Goal: Transaction & Acquisition: Purchase product/service

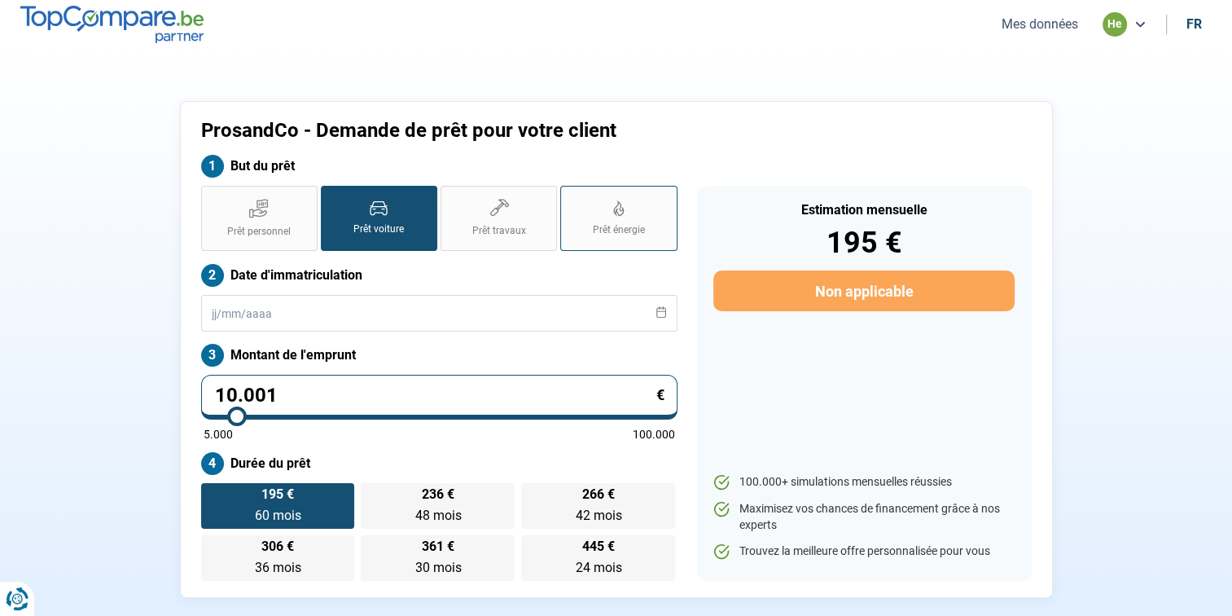
click at [596, 217] on label "Prêt énergie" at bounding box center [618, 218] width 116 height 65
click at [571, 196] on input "Prêt énergie" at bounding box center [565, 191] width 11 height 11
radio input "true"
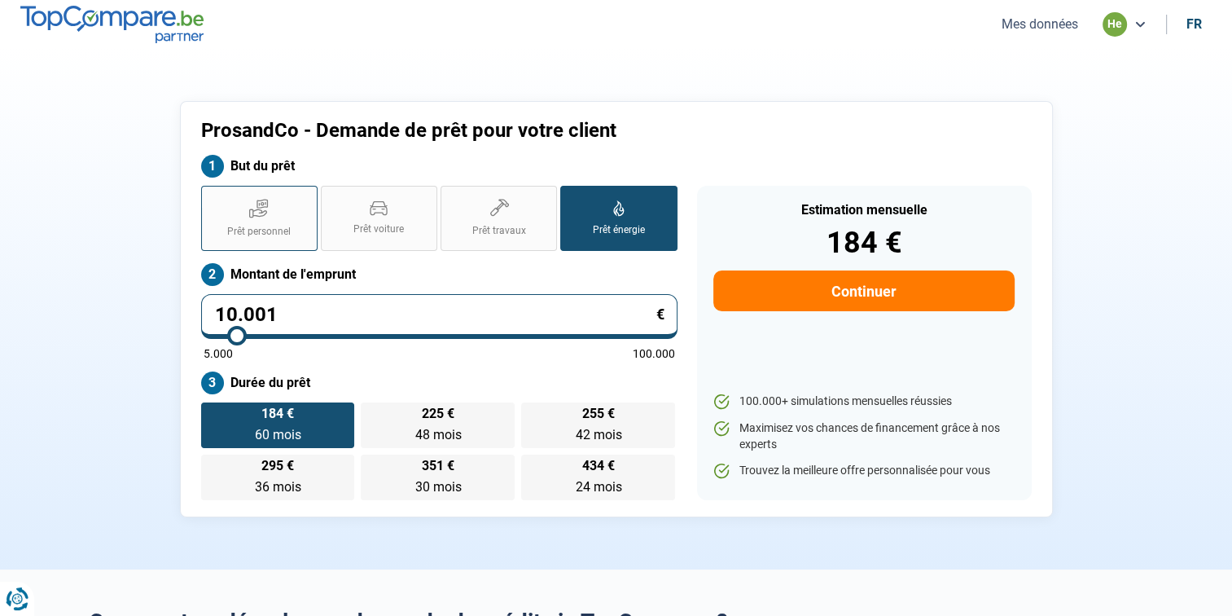
click at [252, 213] on icon at bounding box center [259, 208] width 20 height 20
click at [212, 196] on input "Prêt personnel" at bounding box center [206, 191] width 11 height 11
radio input "true"
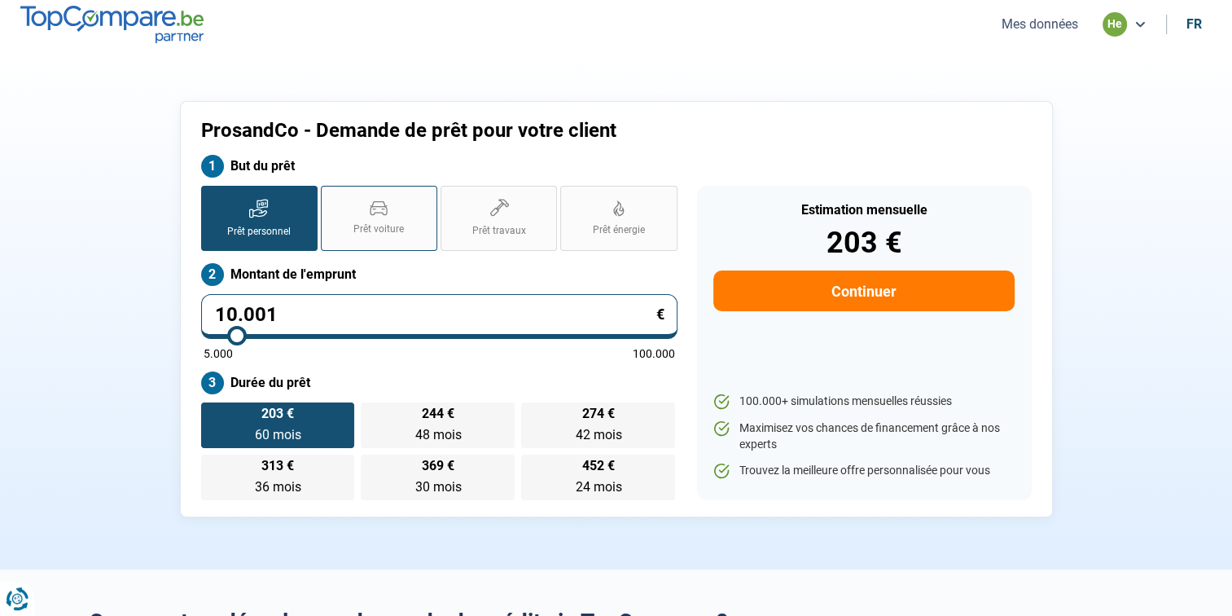
click at [373, 218] on label "Prêt voiture" at bounding box center [379, 218] width 116 height 65
click at [331, 196] on input "Prêt voiture" at bounding box center [326, 191] width 11 height 11
radio input "true"
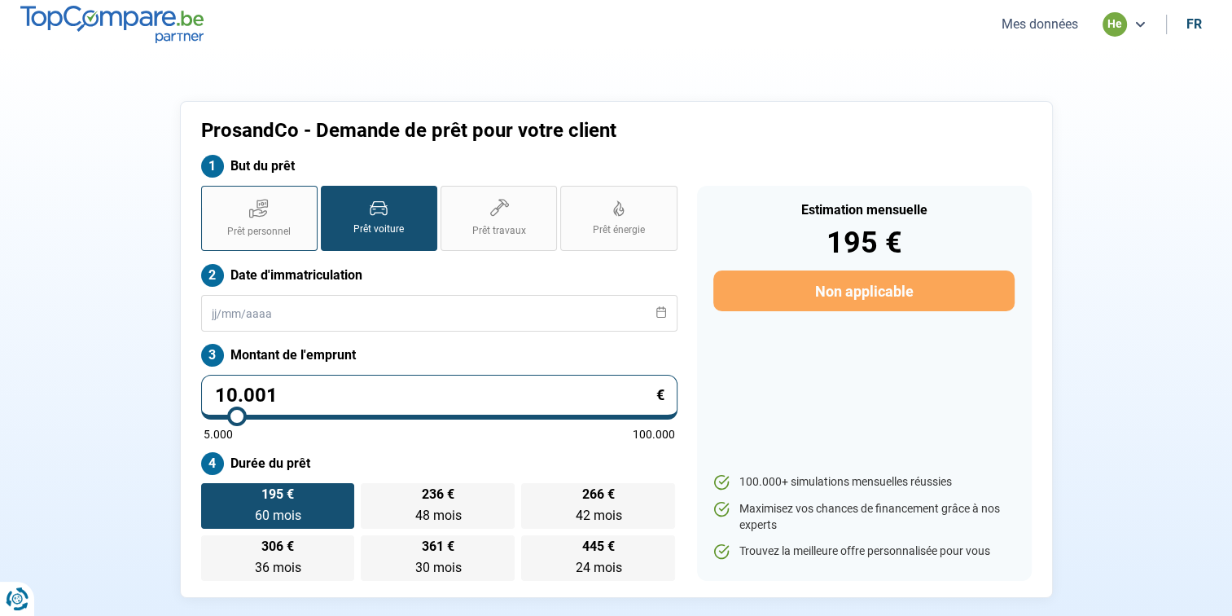
click at [287, 210] on label "Prêt personnel" at bounding box center [259, 218] width 116 height 65
click at [212, 196] on input "Prêt personnel" at bounding box center [206, 191] width 11 height 11
radio input "true"
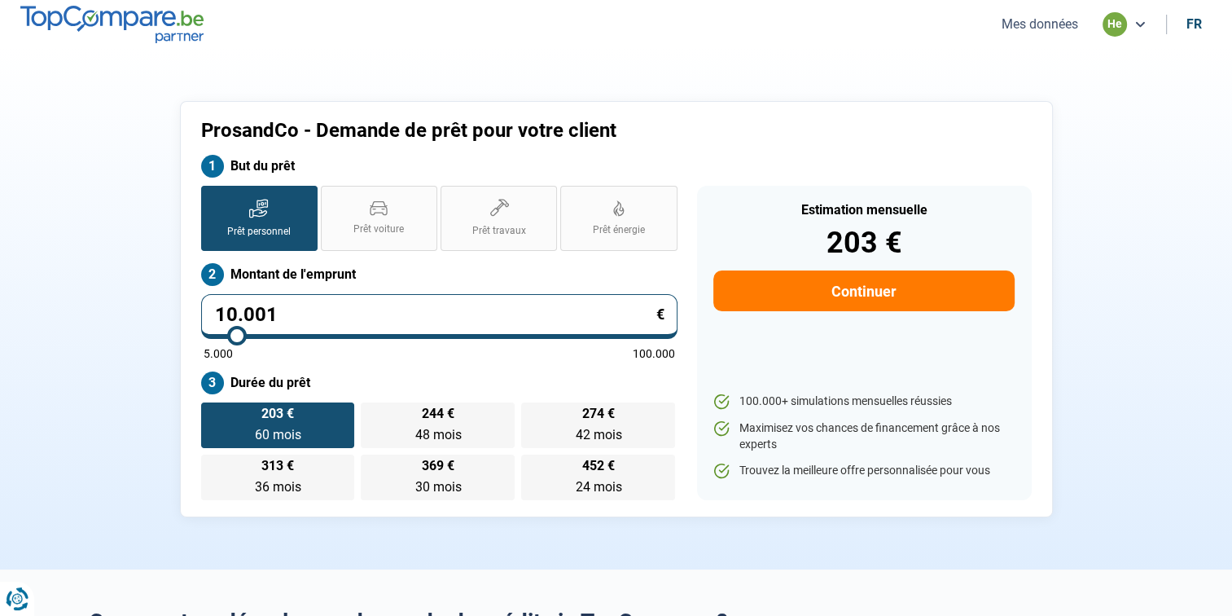
click at [287, 314] on input "10.001" at bounding box center [439, 316] width 476 height 45
type input "1.000"
type input "5000"
type input "100"
type input "5000"
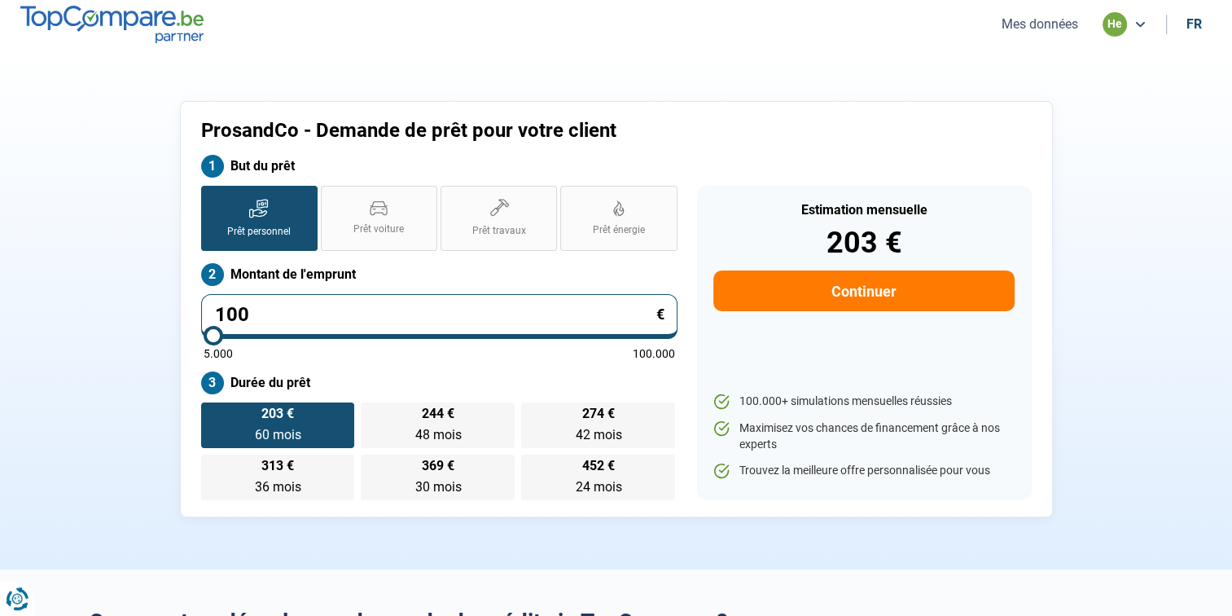
type input "10"
type input "5000"
type input "1"
type input "5000"
type input "0"
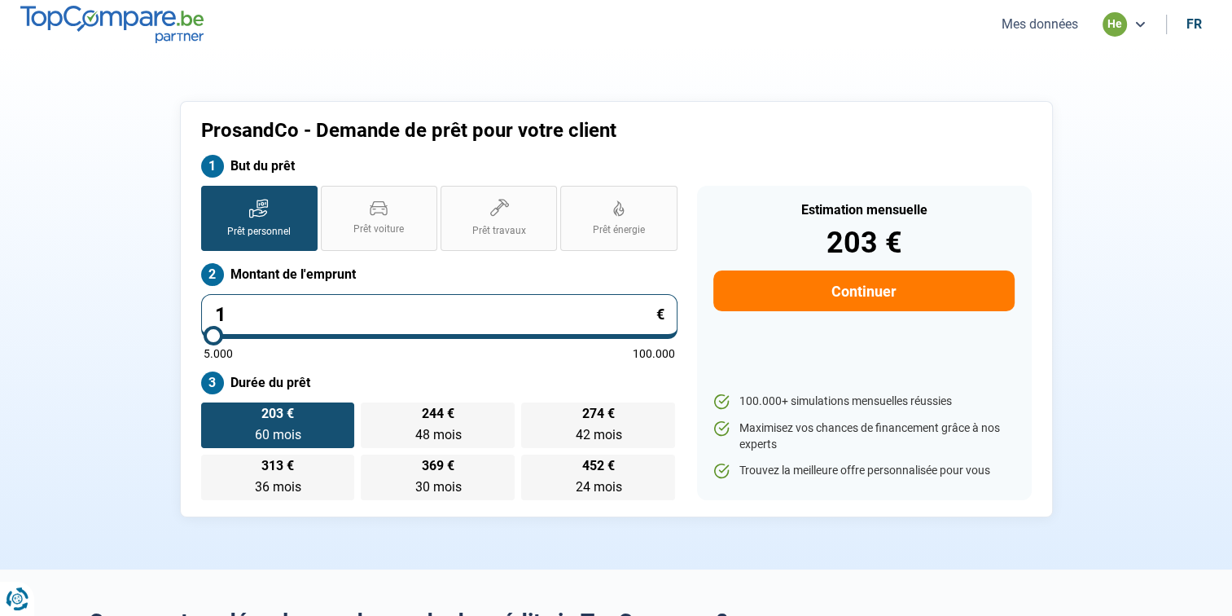
type input "5000"
type input "1"
type input "5000"
type input "16"
type input "5000"
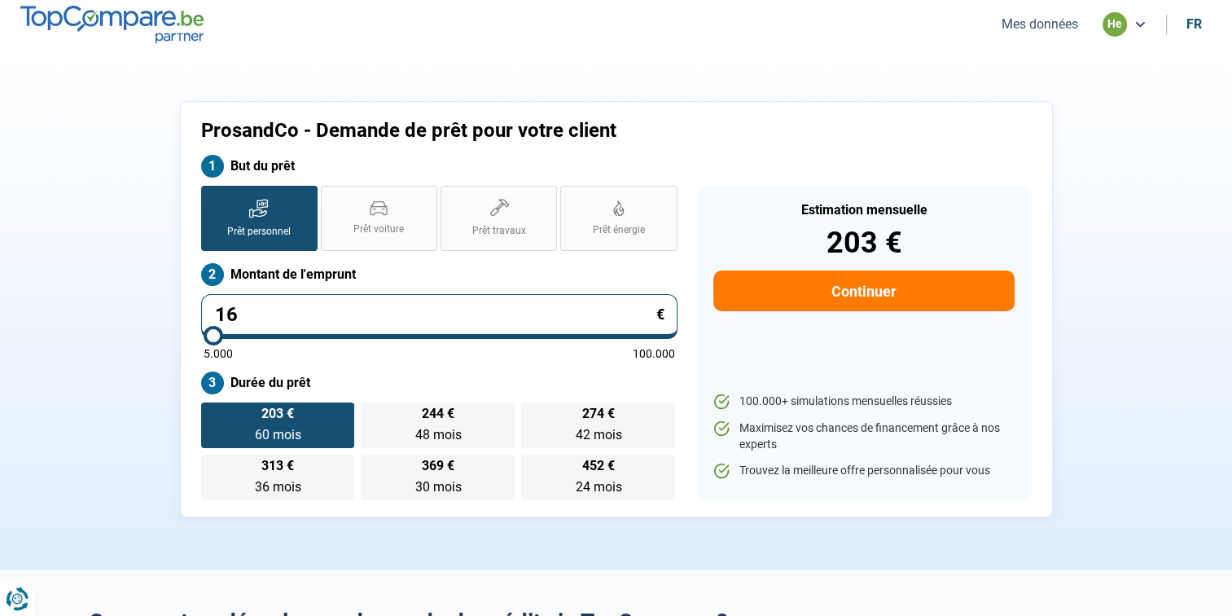
type input "160"
type input "5000"
type input "1.600"
type input "5000"
type input "16.000"
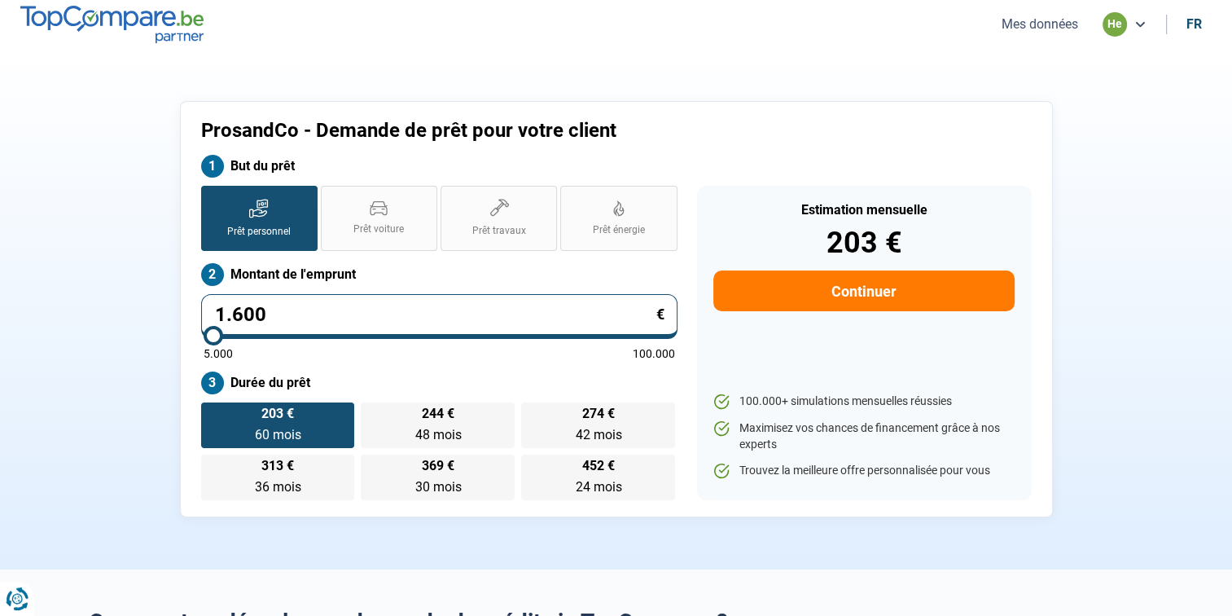
type input "16000"
radio input "false"
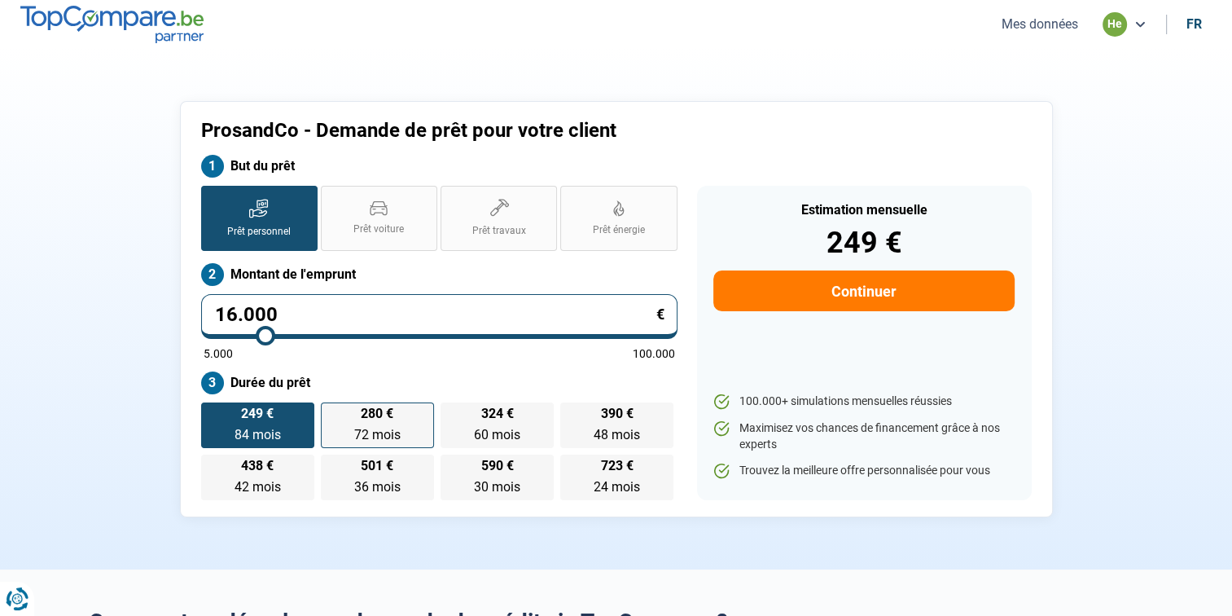
type input "16.000"
click at [410, 430] on label "280 € 72 mois 72 mois" at bounding box center [377, 425] width 113 height 46
click at [331, 413] on input "280 € 72 mois 72 mois" at bounding box center [326, 407] width 11 height 11
radio input "true"
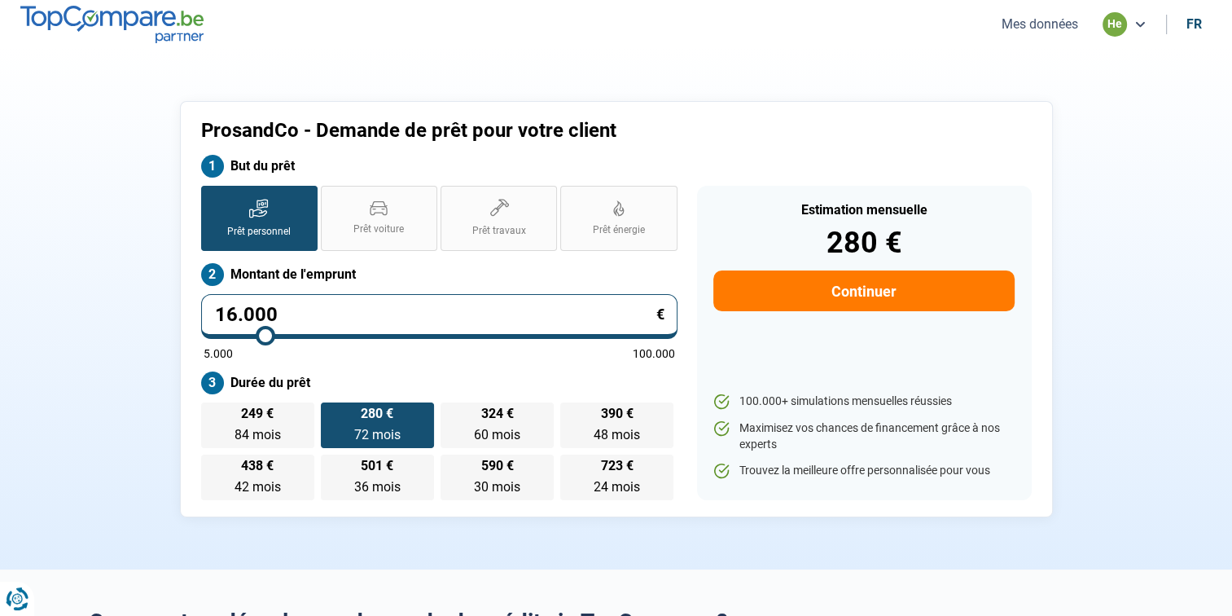
click at [822, 300] on button "Continuer" at bounding box center [863, 290] width 300 height 41
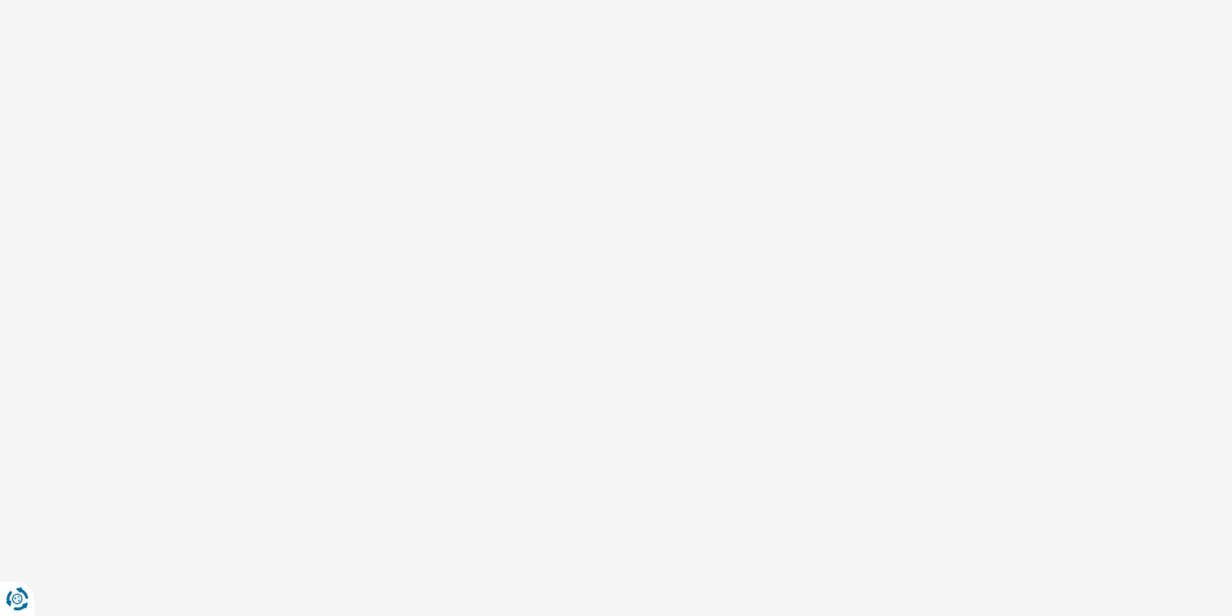
select select "32"
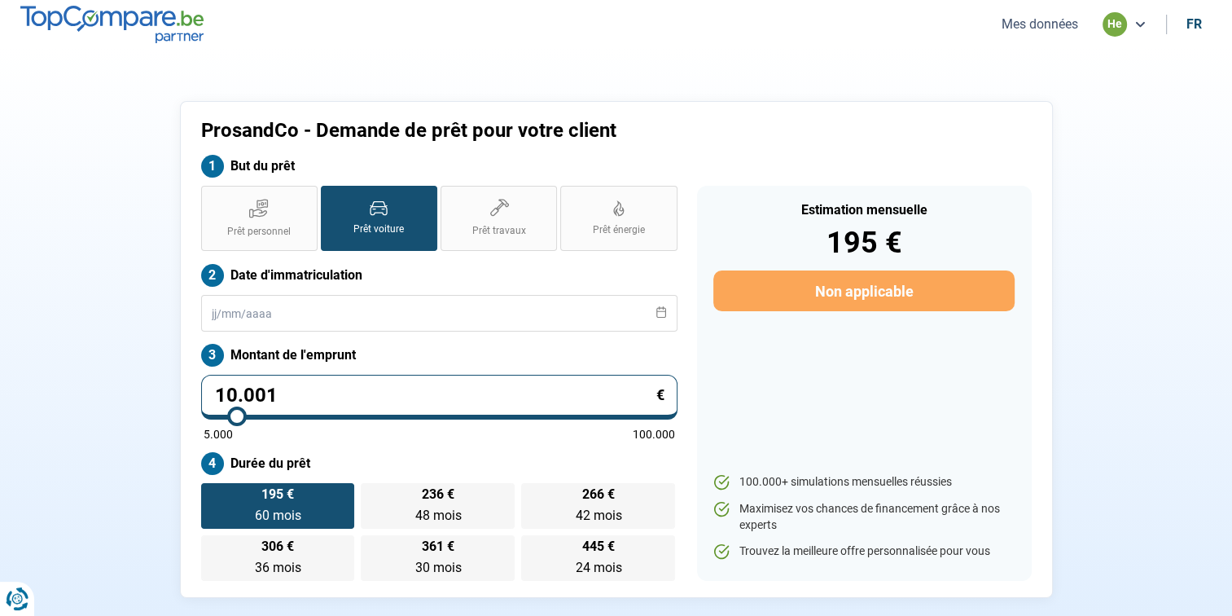
click at [306, 375] on input "10.001" at bounding box center [439, 397] width 476 height 45
type input "1.000"
type input "5000"
type input "100"
type input "5000"
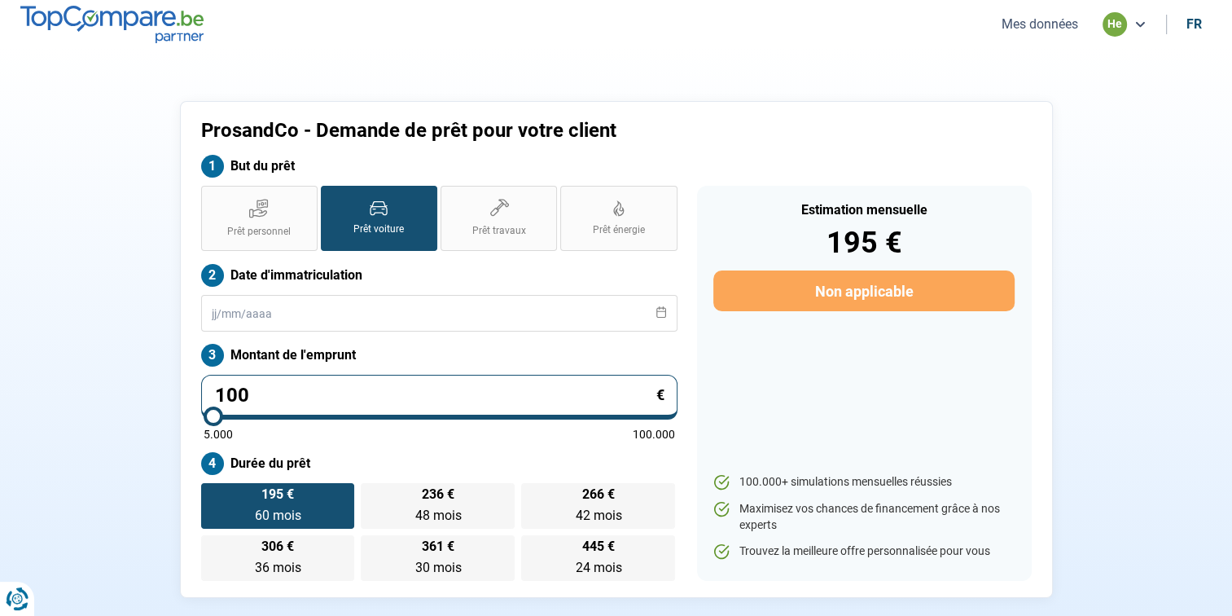
type input "10"
type input "5000"
type input "1"
type input "5000"
type input "0"
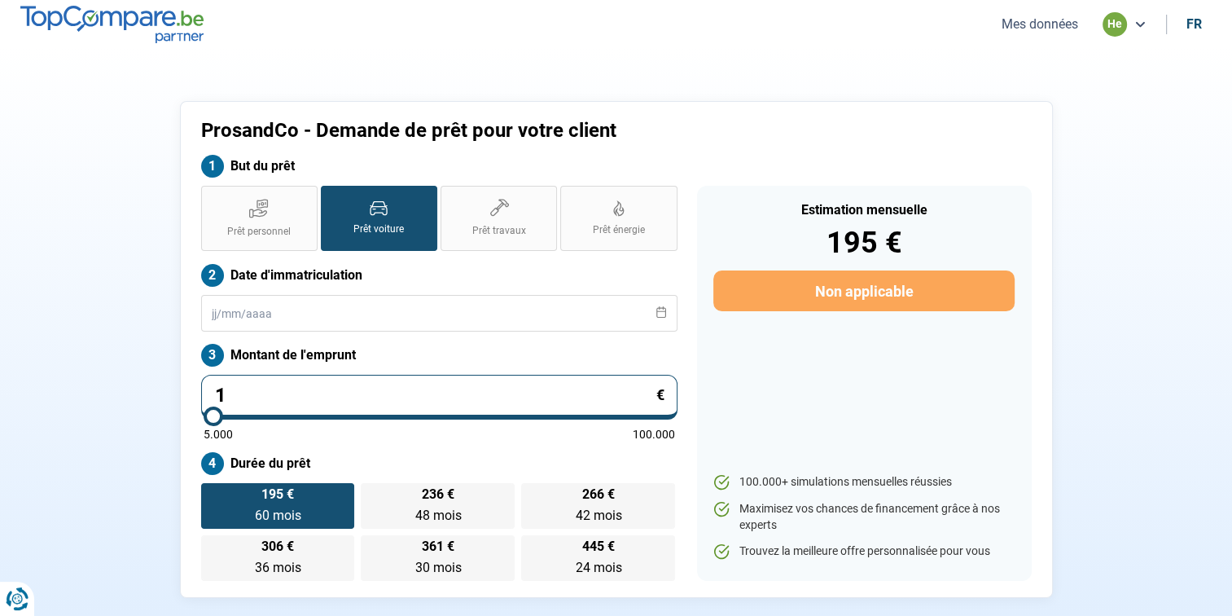
type input "5000"
type input "2"
type input "5000"
type input "26"
type input "5000"
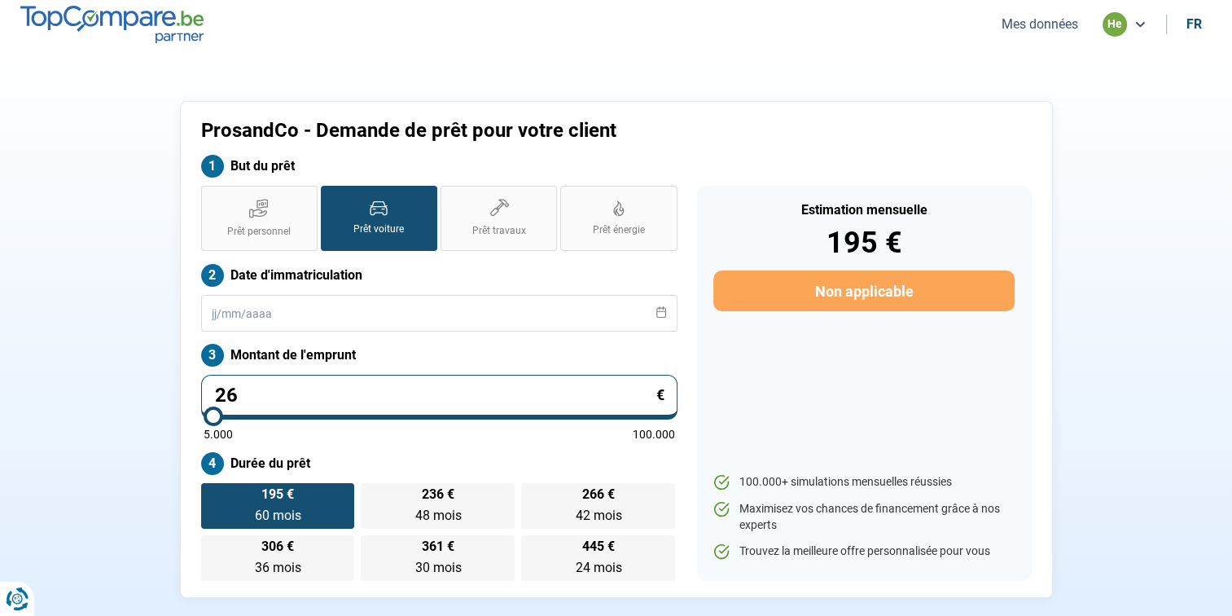
type input "267"
type input "5000"
type input "2.675"
type input "5000"
type input "26.750"
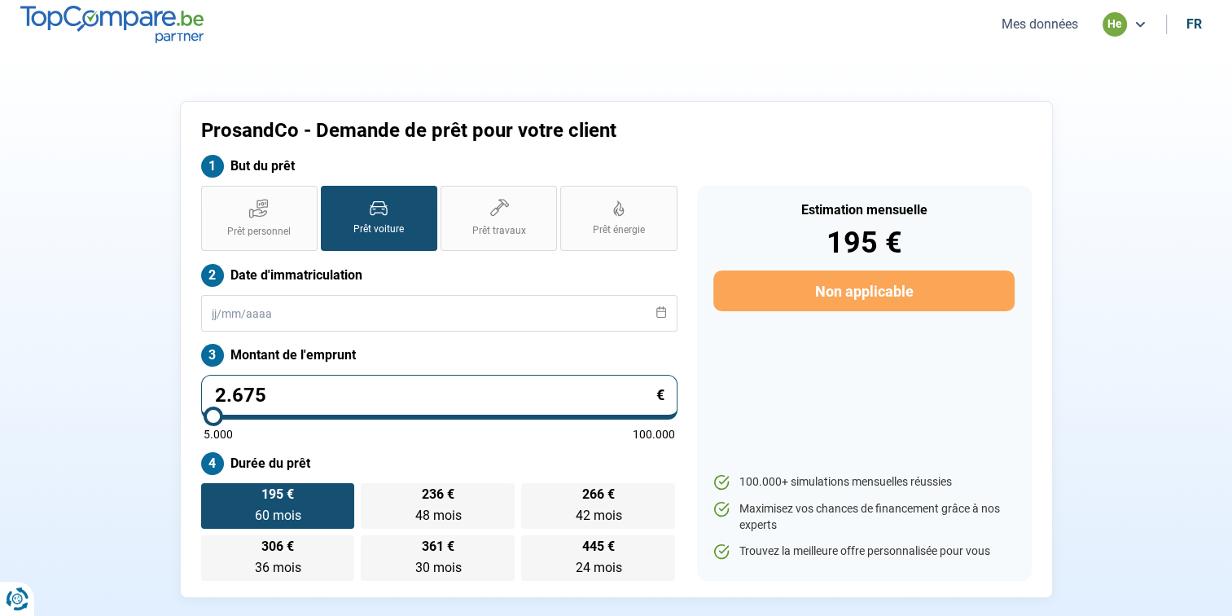
type input "26750"
click at [306, 375] on input "26.750" at bounding box center [439, 397] width 476 height 45
type input "26.750"
click at [361, 429] on div "5.000 100.000" at bounding box center [439, 433] width 471 height 11
click at [257, 229] on span "Prêt personnel" at bounding box center [259, 232] width 64 height 14
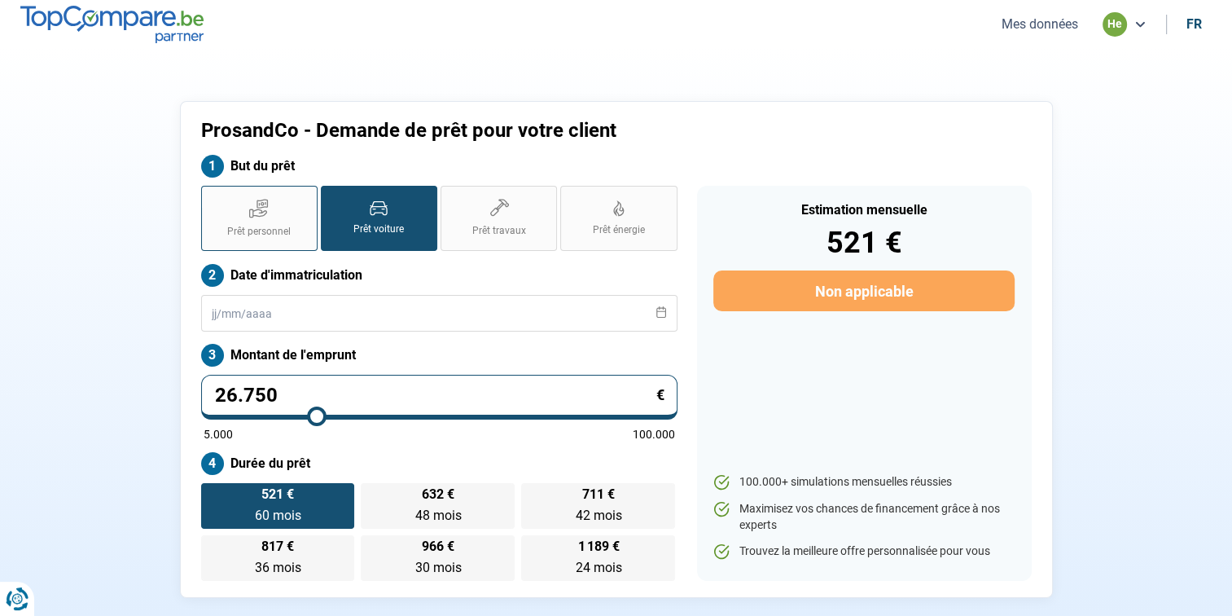
click at [212, 196] on input "Prêt personnel" at bounding box center [206, 191] width 11 height 11
radio input "true"
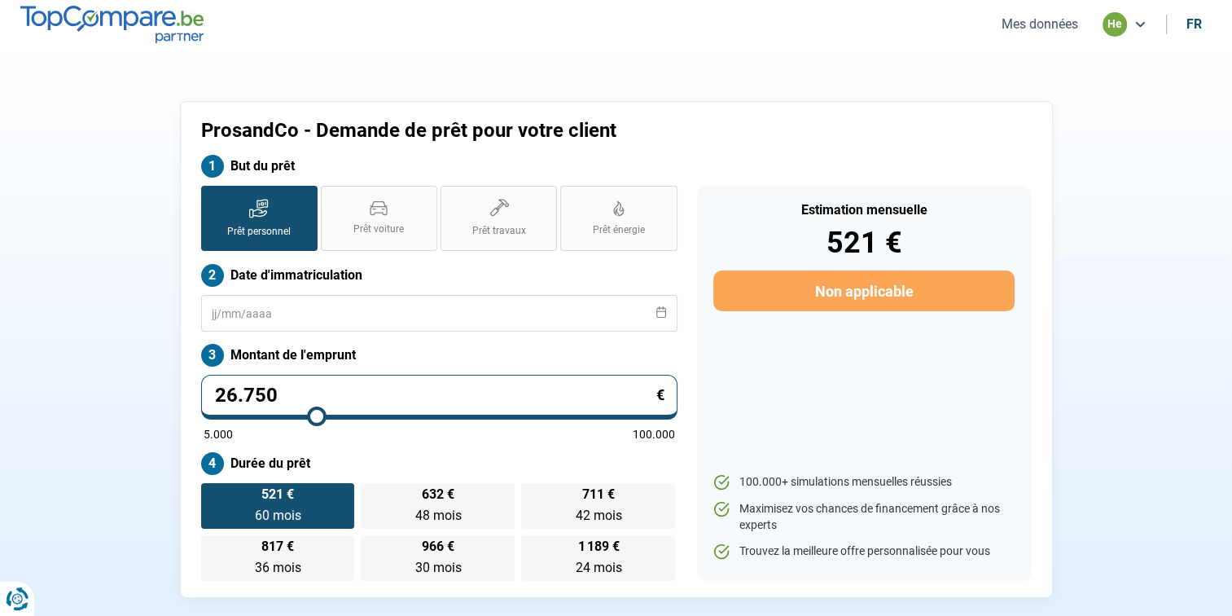
radio input "false"
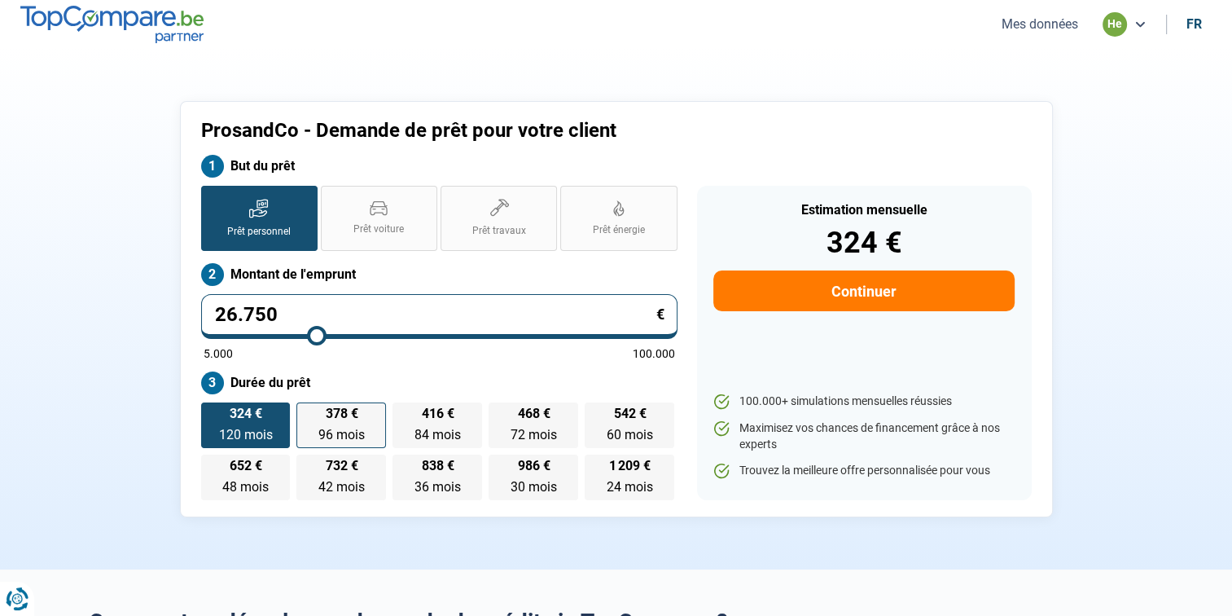
click at [348, 423] on label "378 € 96 mois 96 mois" at bounding box center [341, 425] width 90 height 46
click at [307, 413] on input "378 € 96 mois 96 mois" at bounding box center [301, 407] width 11 height 11
radio input "true"
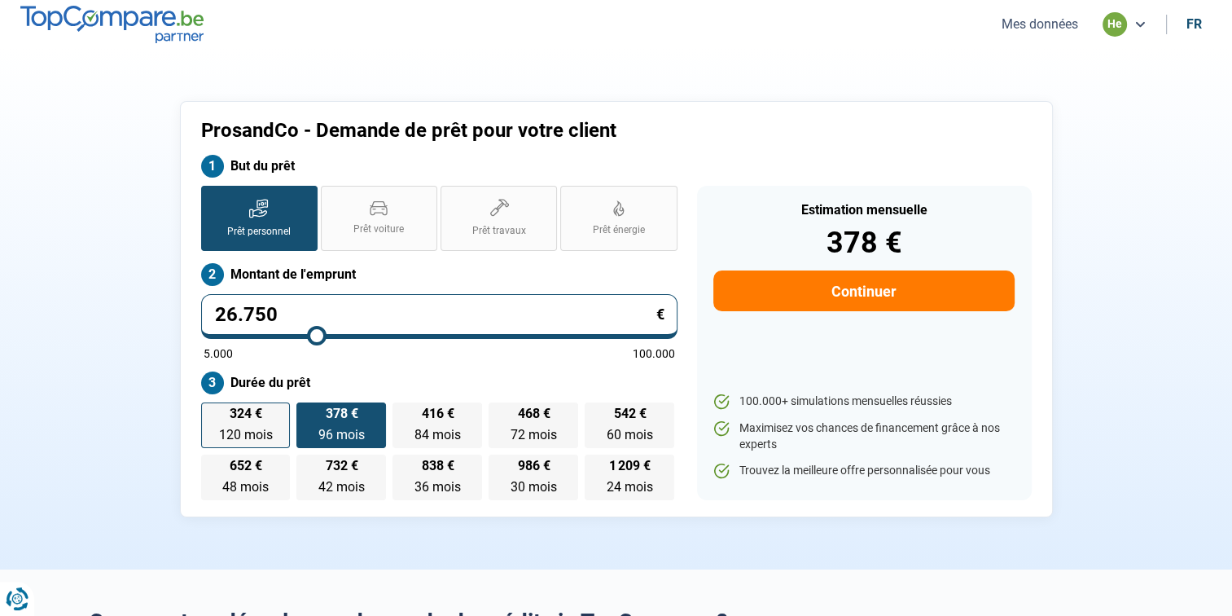
click at [247, 419] on span "324 €" at bounding box center [245, 413] width 33 height 13
click at [212, 413] on input "324 € 120 mois 120 mois" at bounding box center [206, 407] width 11 height 11
radio input "true"
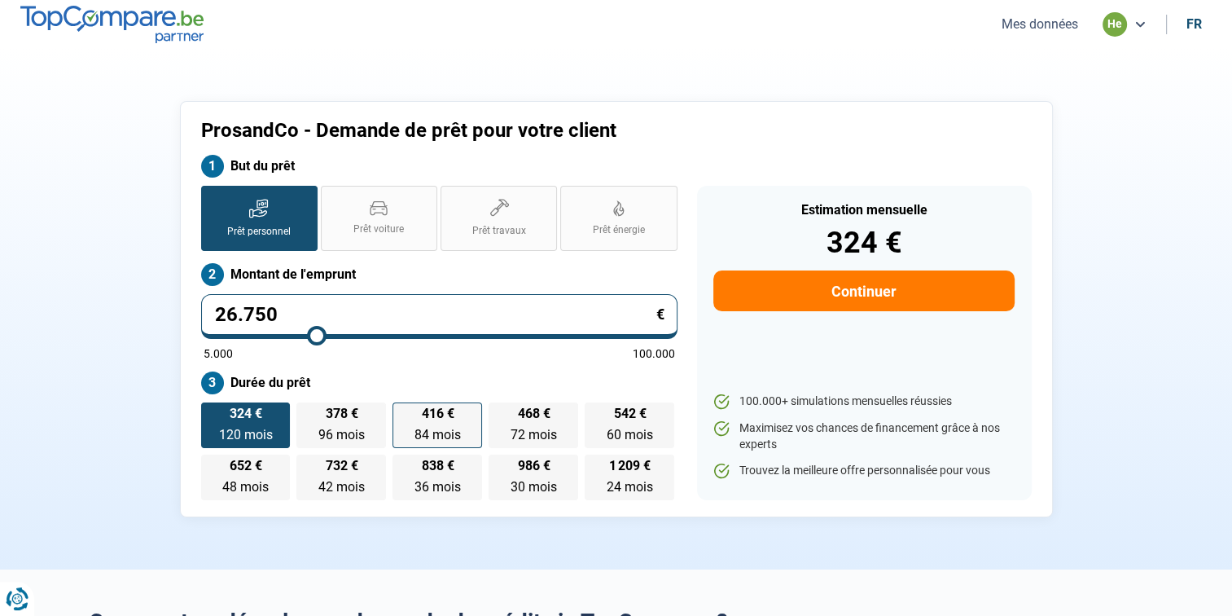
click at [440, 427] on span "84 mois" at bounding box center [437, 434] width 46 height 15
click at [403, 413] on input "416 € 84 mois 84 mois" at bounding box center [397, 407] width 11 height 11
radio input "true"
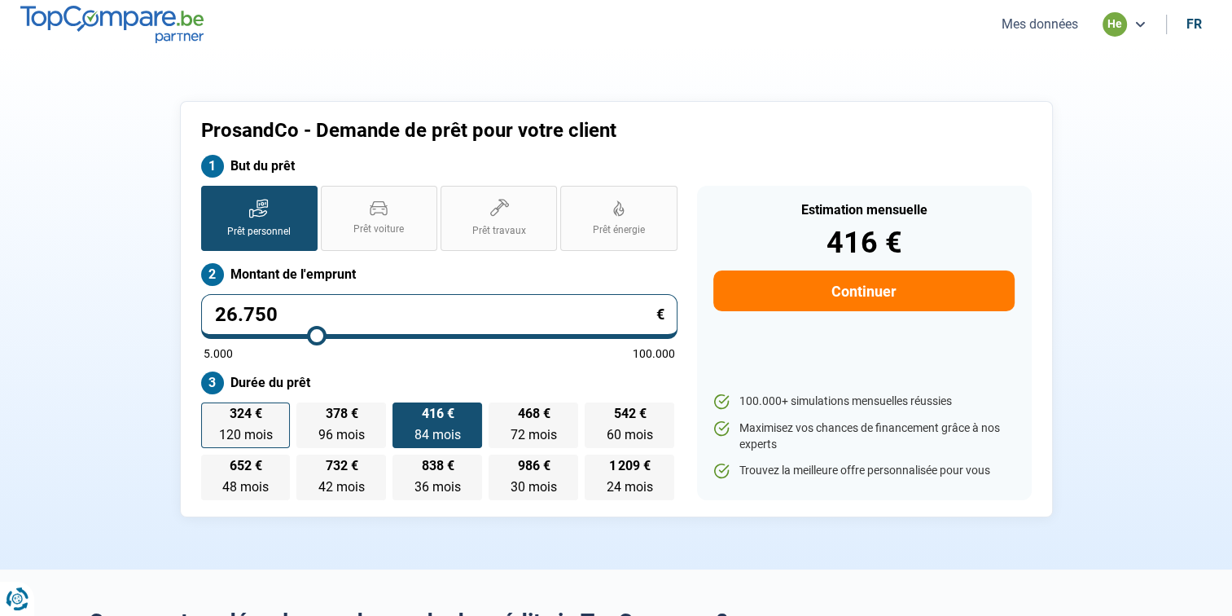
click at [257, 412] on span "324 €" at bounding box center [245, 413] width 33 height 13
click at [212, 412] on input "324 € 120 mois 120 mois" at bounding box center [206, 407] width 11 height 11
radio input "true"
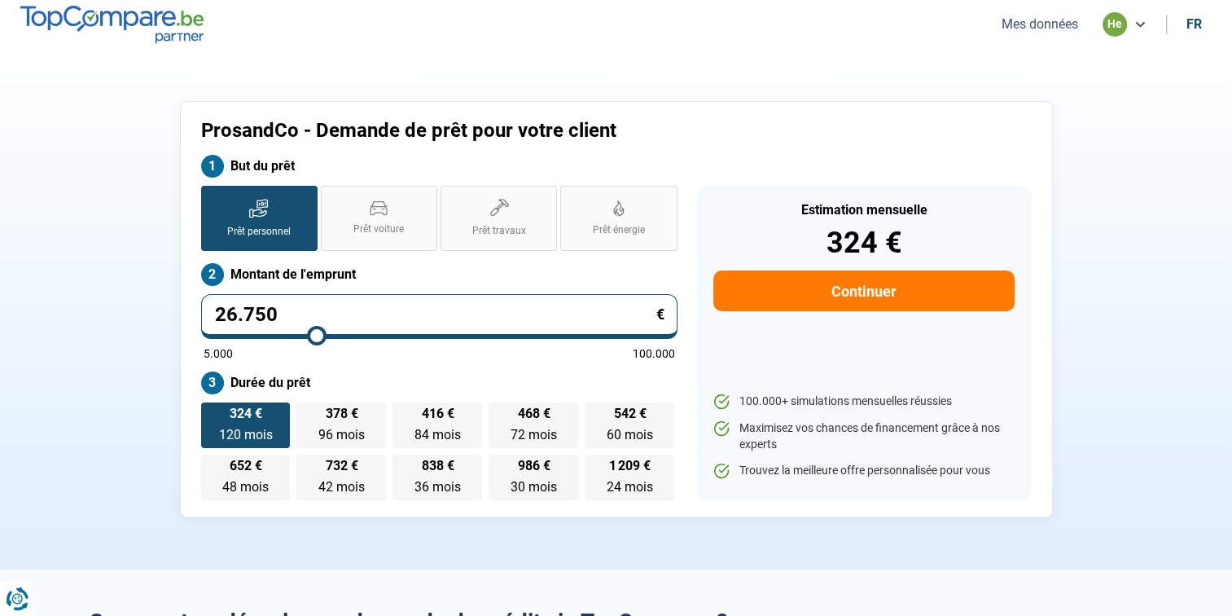
click at [283, 309] on input "26.750" at bounding box center [439, 316] width 476 height 45
type input "2.675"
type input "5000"
type input "267"
type input "5000"
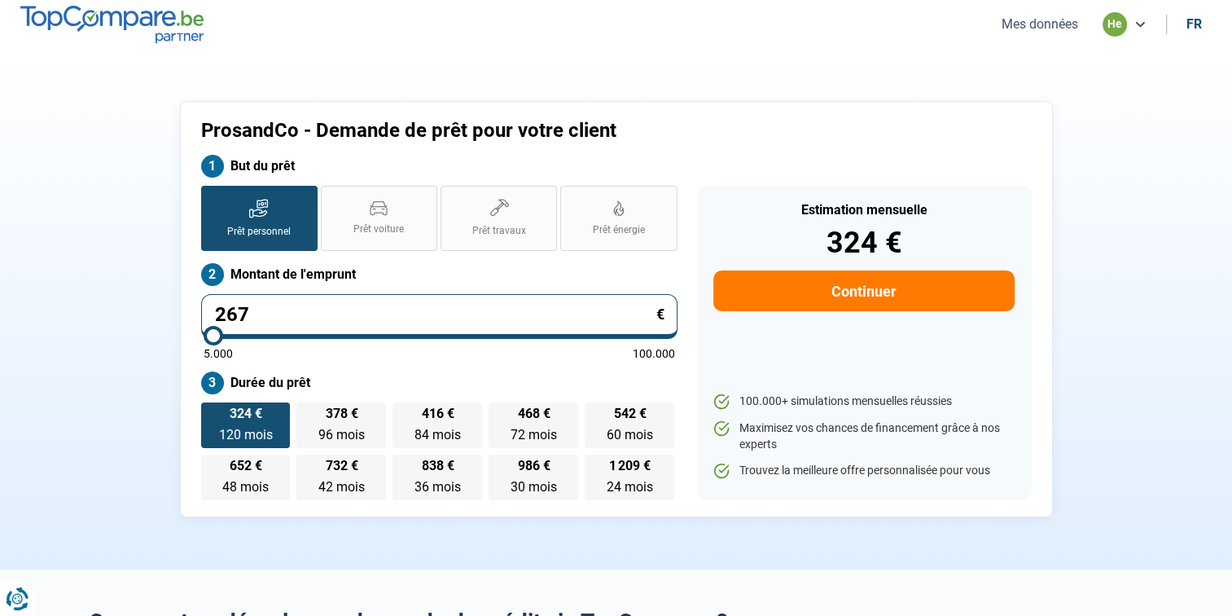
type input "26"
type input "5000"
type input "2"
type input "5000"
type input "0"
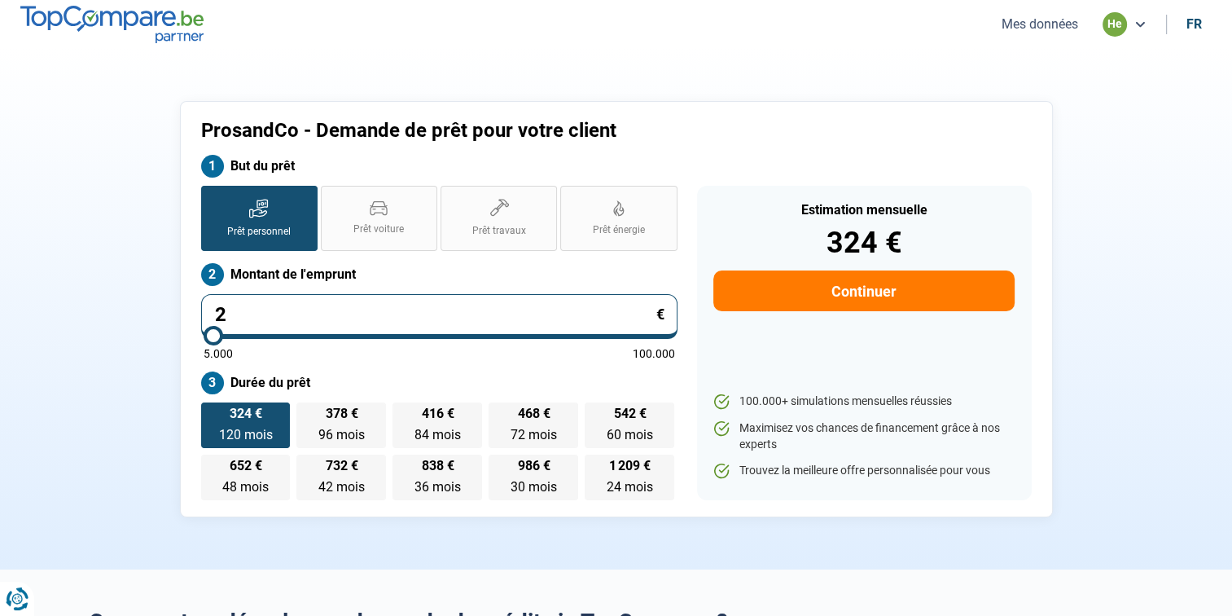
type input "5000"
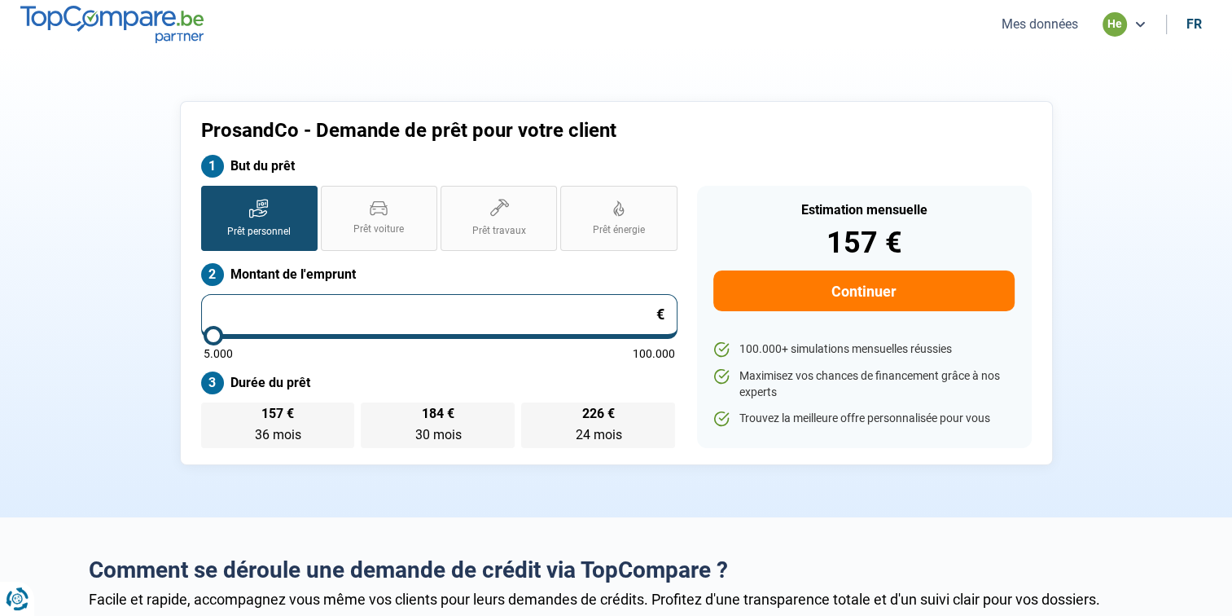
type input "5.000"
type input "5000"
radio input "true"
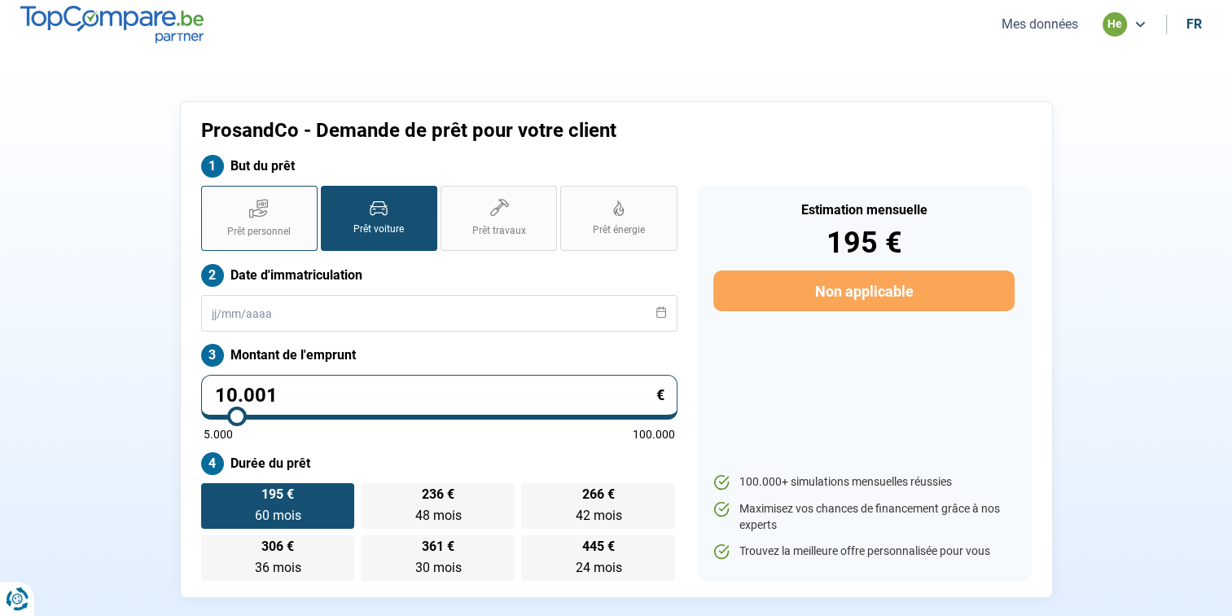
click at [228, 229] on span "Prêt personnel" at bounding box center [259, 232] width 64 height 14
click at [212, 196] on input "Prêt personnel" at bounding box center [206, 191] width 11 height 11
radio input "true"
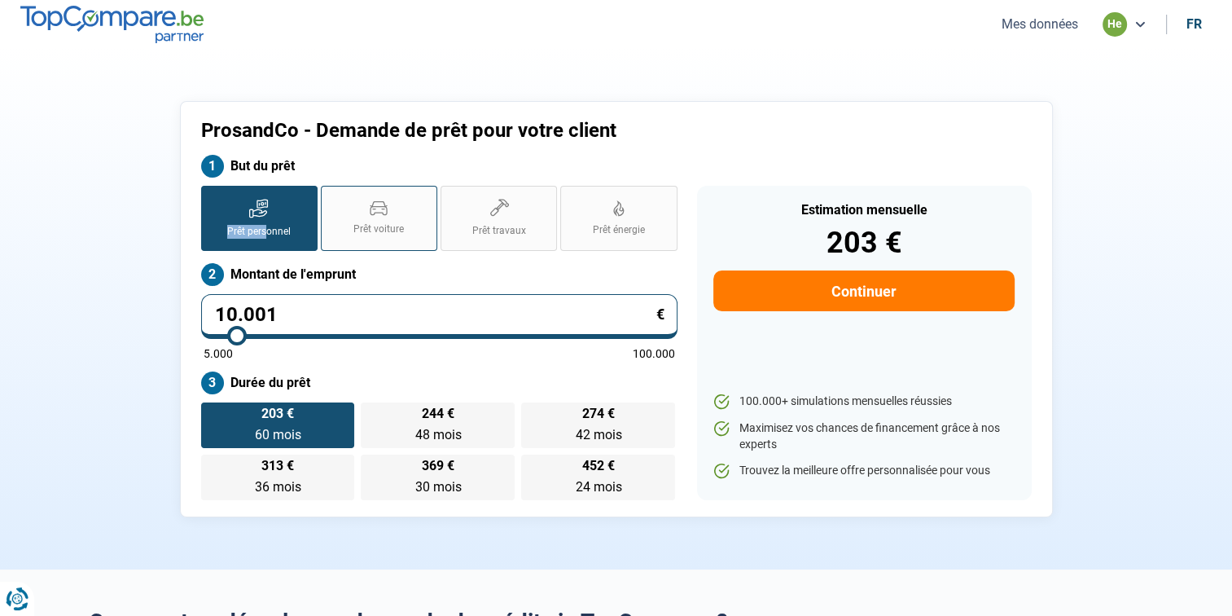
drag, startPoint x: 228, startPoint y: 229, endPoint x: 426, endPoint y: 204, distance: 199.5
click at [417, 206] on div "Prêt personnel Prêt voiture Prêt travaux Prêt énergie" at bounding box center [439, 218] width 476 height 65
drag, startPoint x: 426, startPoint y: 204, endPoint x: 454, endPoint y: 214, distance: 29.6
click at [454, 214] on label "Prêt travaux" at bounding box center [498, 218] width 116 height 65
click at [451, 196] on input "Prêt travaux" at bounding box center [445, 191] width 11 height 11
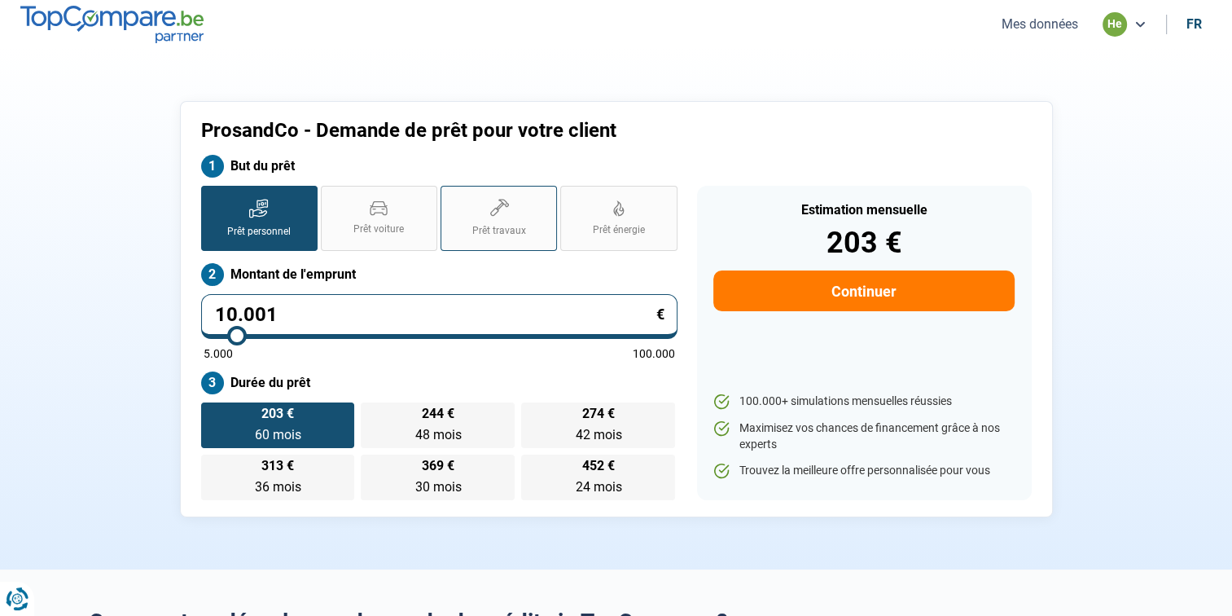
radio input "true"
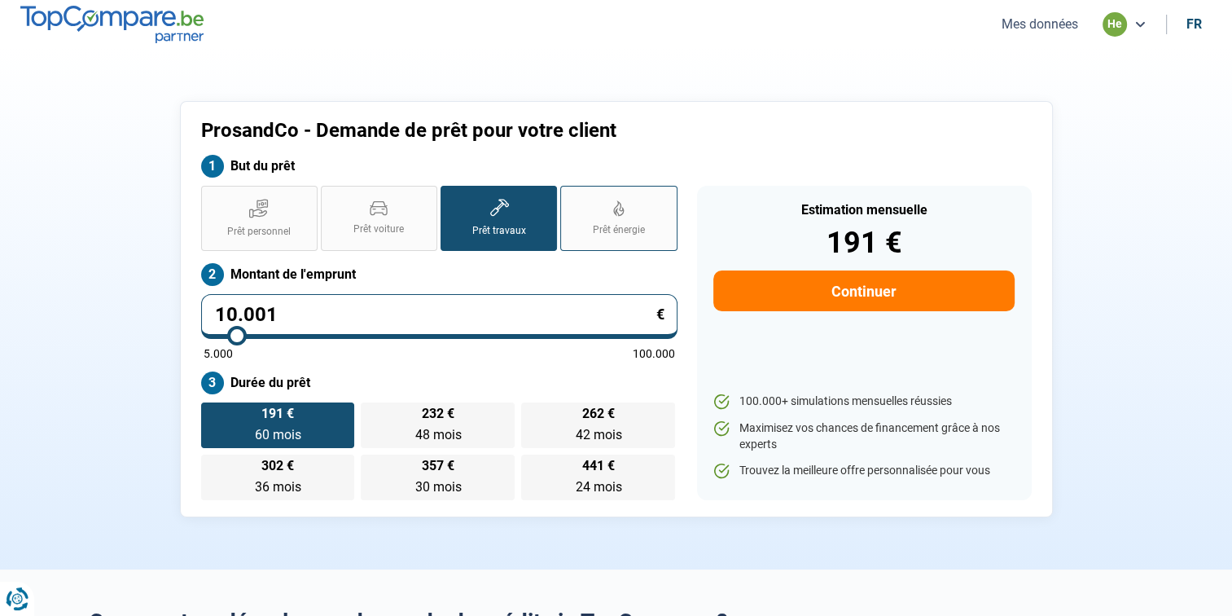
click at [606, 214] on label "Prêt énergie" at bounding box center [618, 218] width 116 height 65
click at [571, 196] on input "Prêt énergie" at bounding box center [565, 191] width 11 height 11
radio input "true"
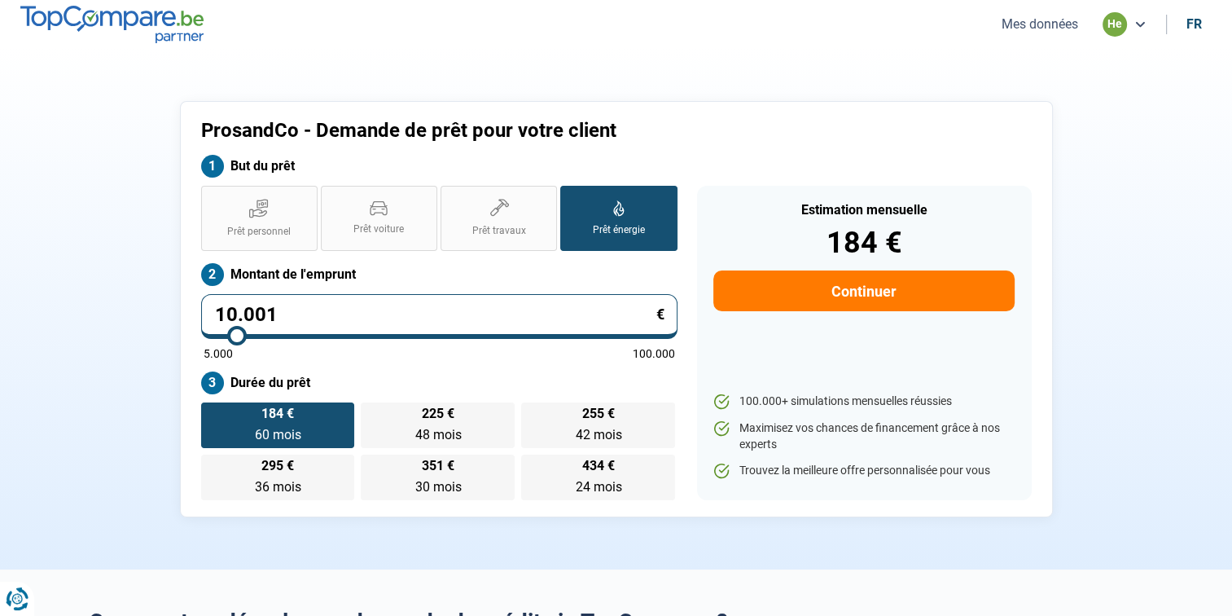
type input "9.250"
type input "9250"
type input "9.000"
type input "9000"
type input "8.750"
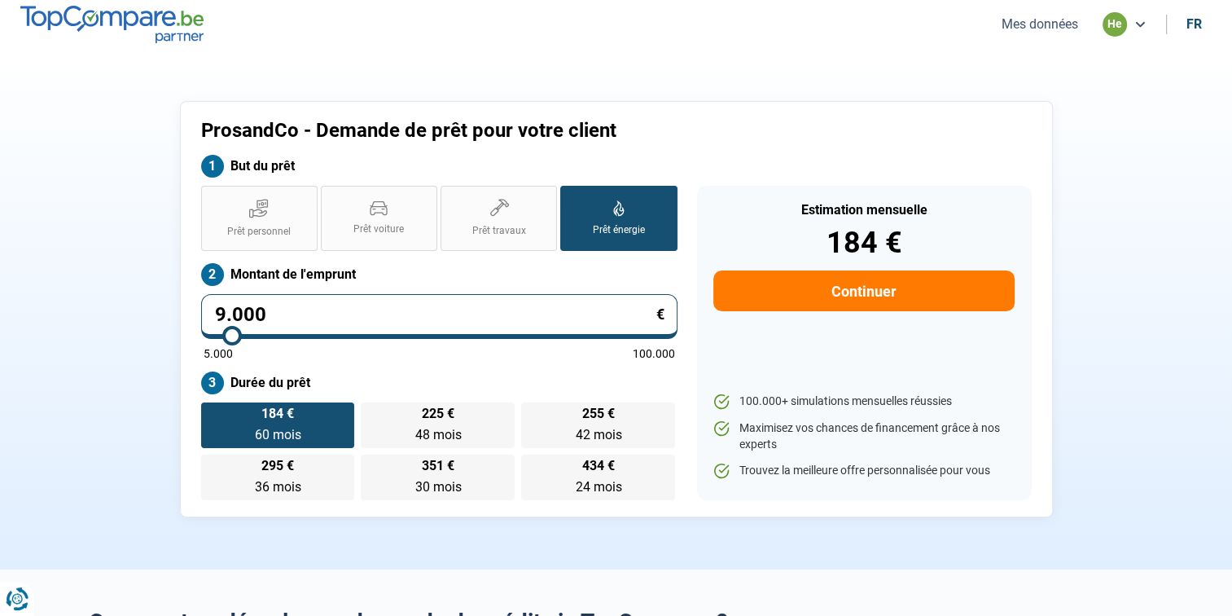
type input "8750"
type input "8.500"
type input "8500"
type input "8.250"
type input "8250"
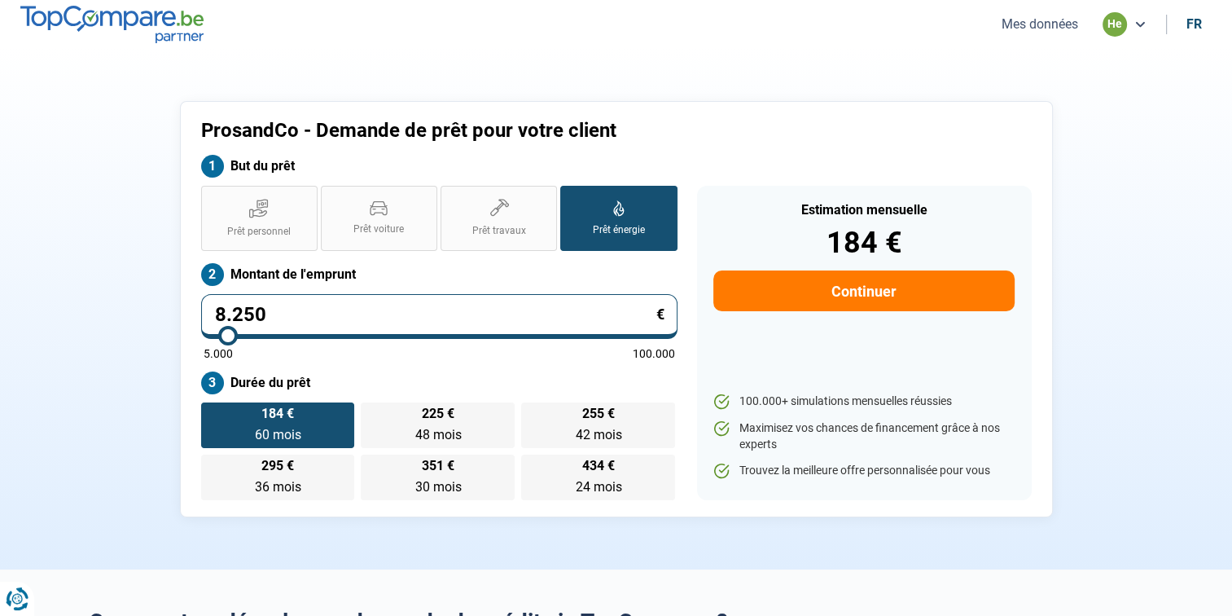
type input "8.000"
type input "8000"
type input "7.750"
type input "7750"
type input "7.500"
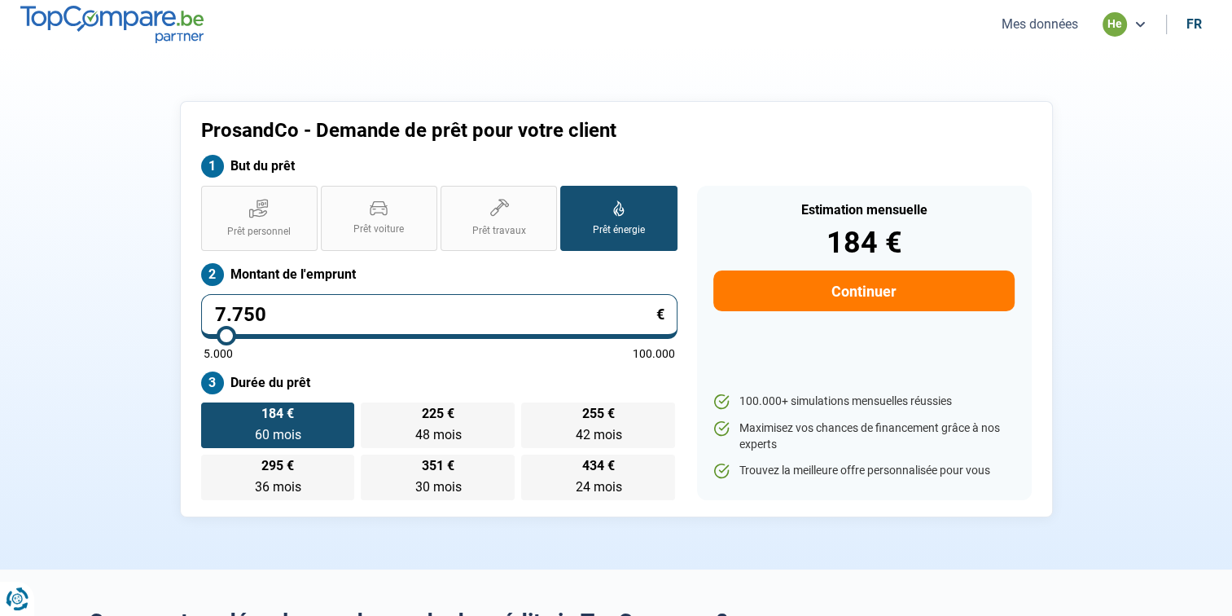
type input "7500"
type input "7.000"
type input "7000"
type input "6.750"
type input "6750"
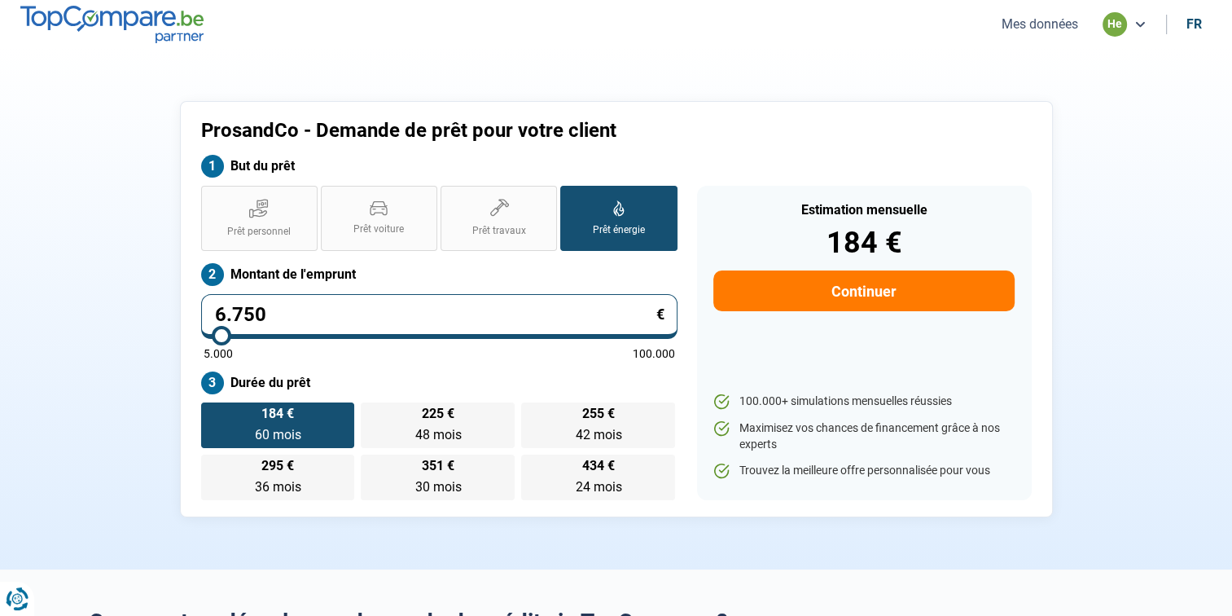
type input "6.500"
type input "6500"
type input "6.250"
type input "6250"
type input "6.000"
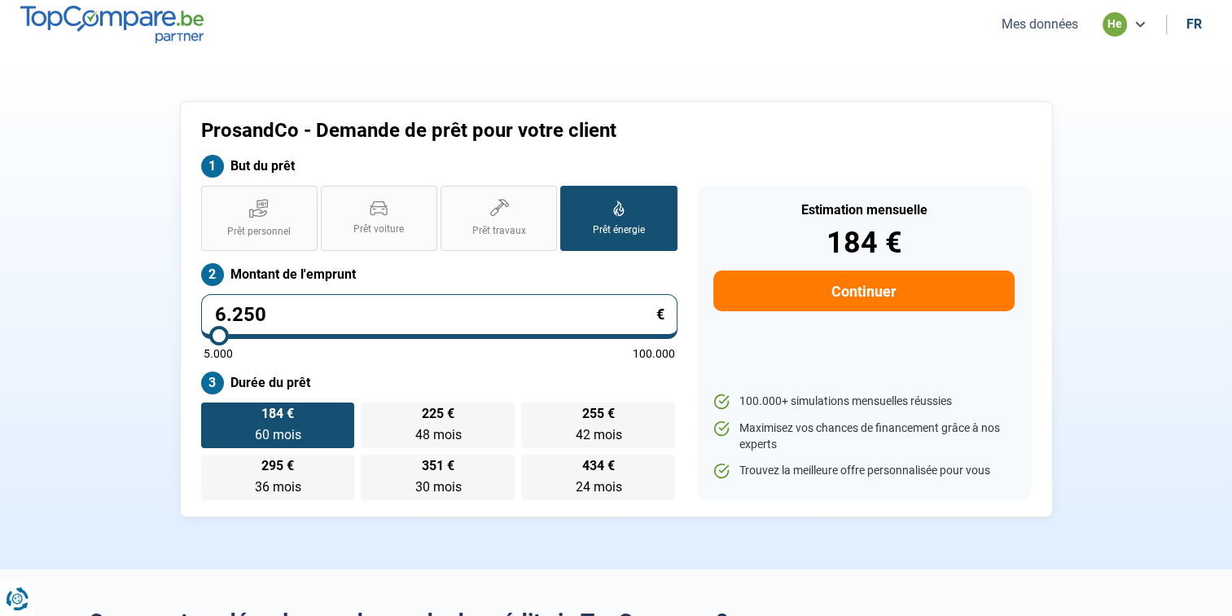
type input "6000"
type input "5.750"
type input "5750"
type input "5.500"
type input "5500"
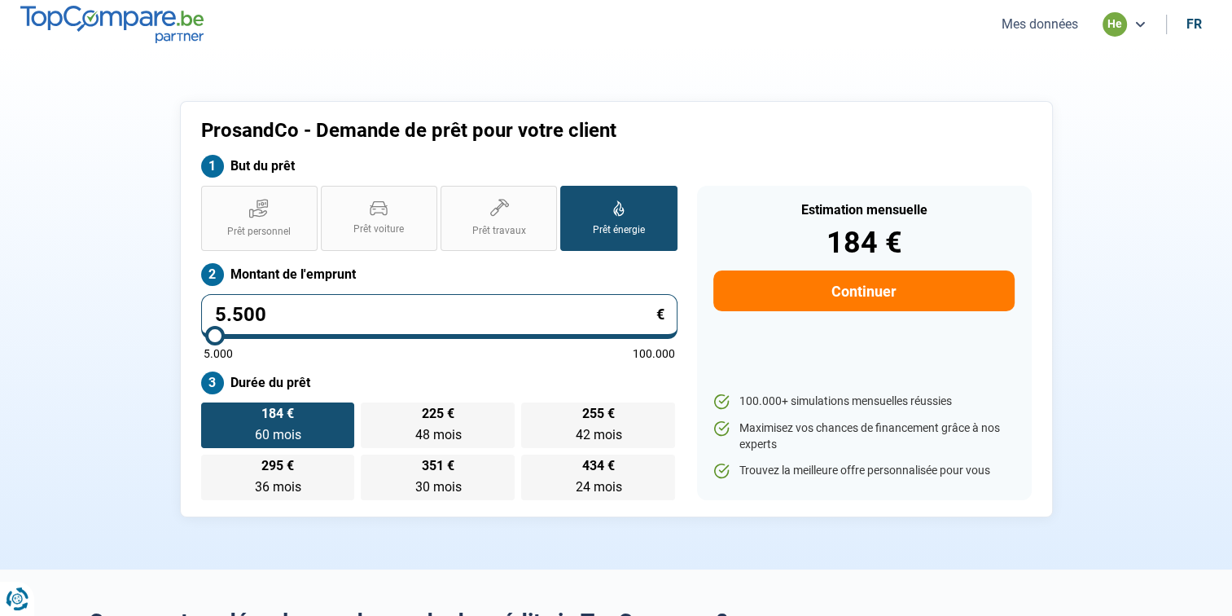
type input "5.000"
drag, startPoint x: 233, startPoint y: 337, endPoint x: 164, endPoint y: 339, distance: 69.2
type input "5000"
click at [204, 337] on input "range" at bounding box center [439, 335] width 471 height 3
radio input "true"
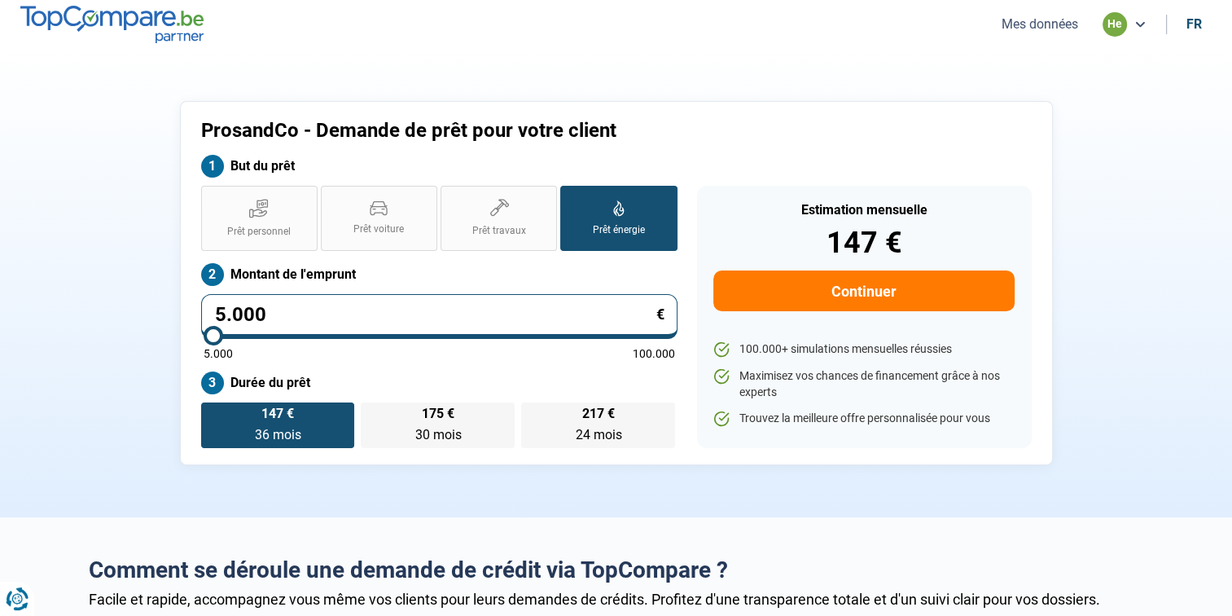
click at [780, 268] on div "Estimation mensuelle 147 € Continuer" at bounding box center [863, 253] width 300 height 116
click at [779, 300] on button "Continuer" at bounding box center [863, 290] width 300 height 41
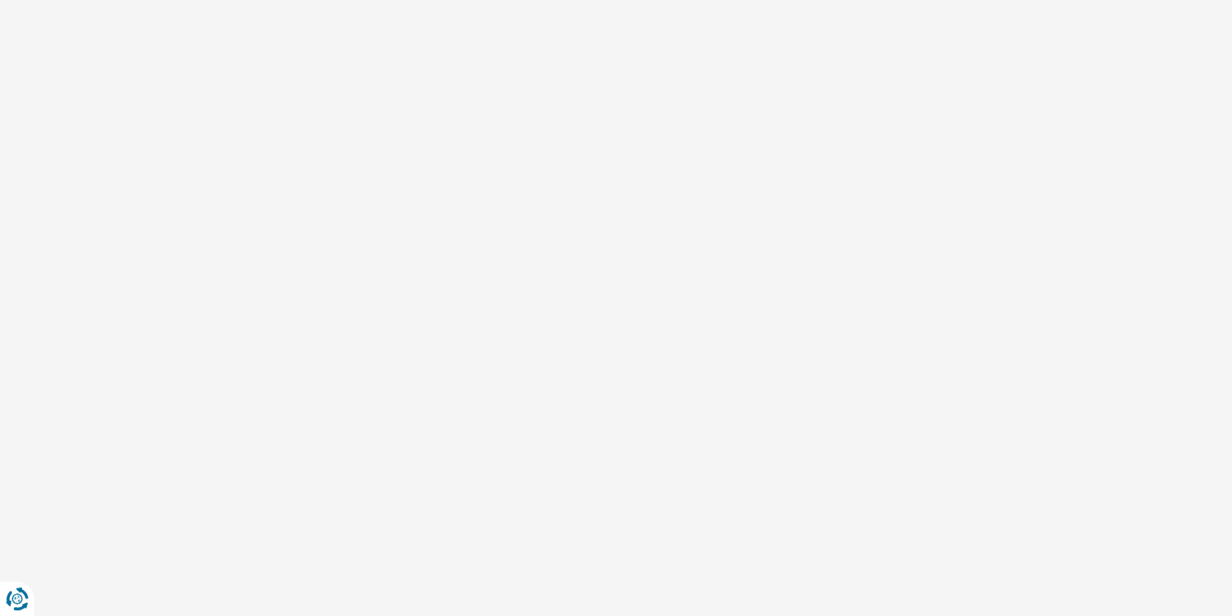
select select "32"
